Goal: Task Accomplishment & Management: Manage account settings

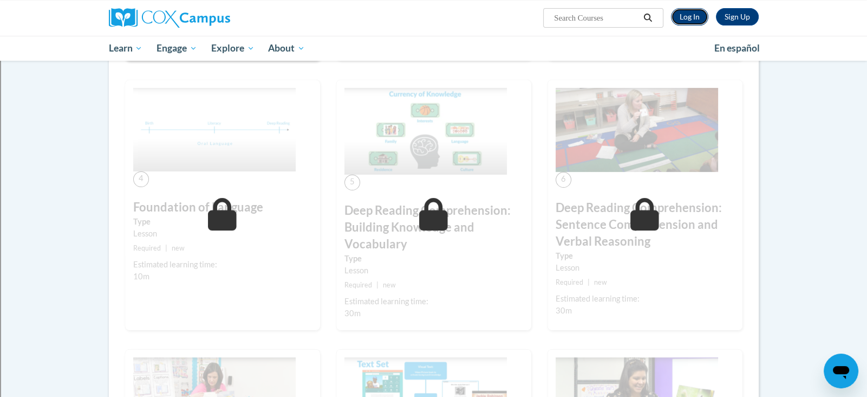
click at [691, 18] on link "Log In" at bounding box center [689, 16] width 37 height 17
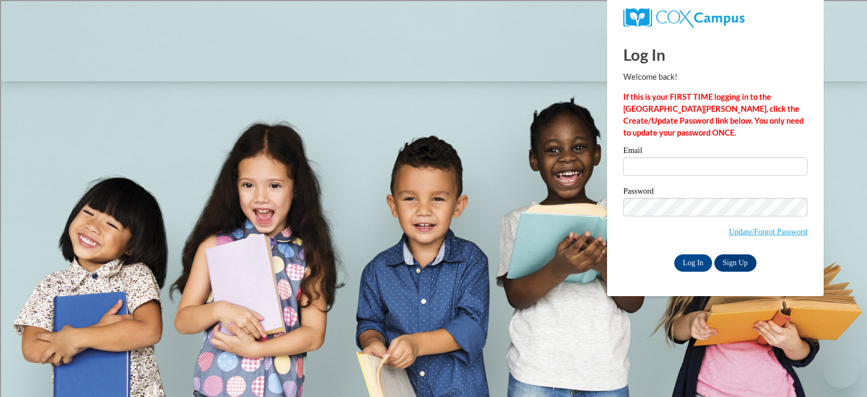
click at [678, 166] on input "Email" at bounding box center [716, 166] width 184 height 18
type input "[EMAIL_ADDRESS][DOMAIN_NAME]"
